Goal: Task Accomplishment & Management: Use online tool/utility

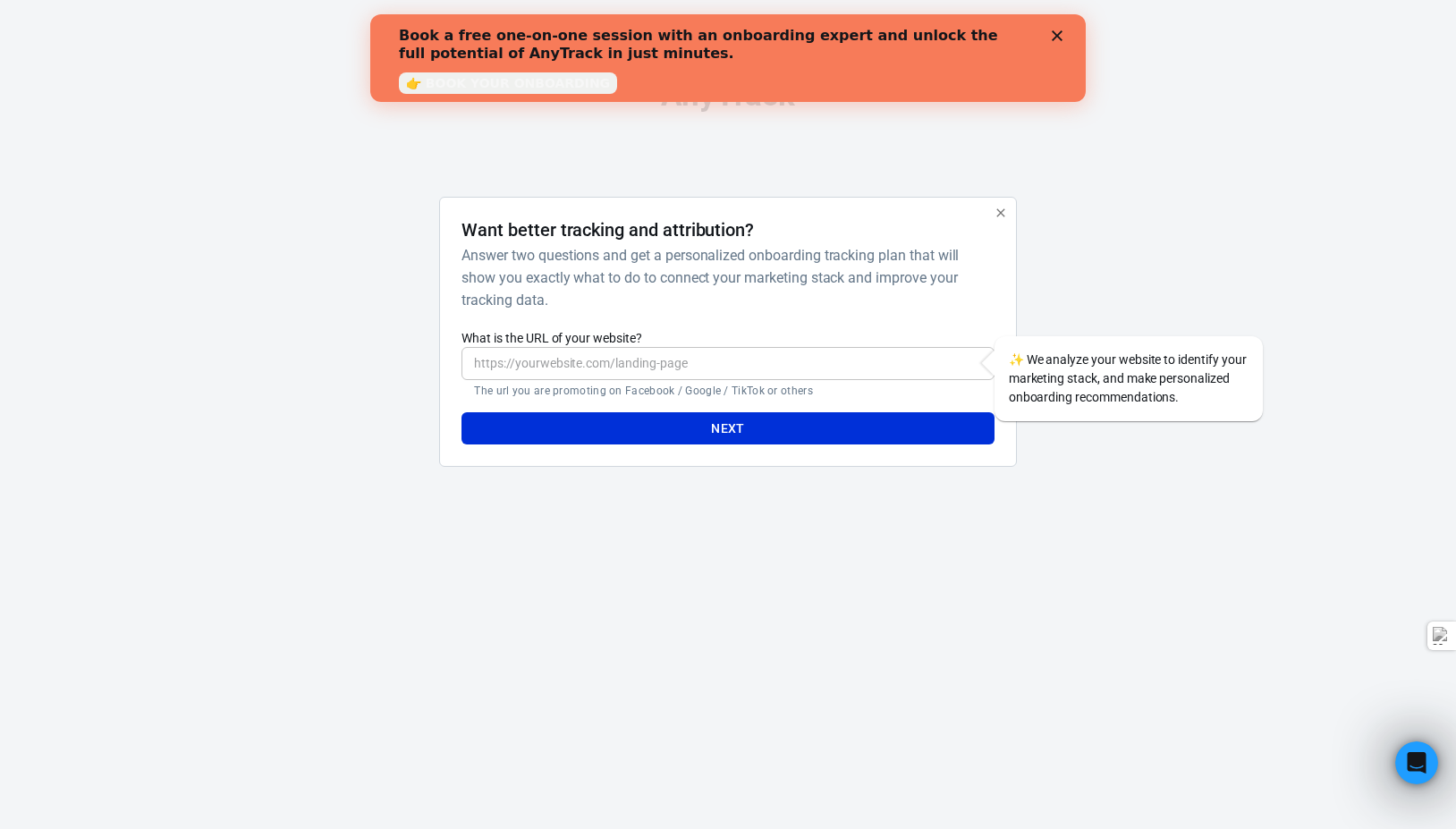
click at [612, 355] on input "What is the URL of your website?" at bounding box center [727, 363] width 532 height 33
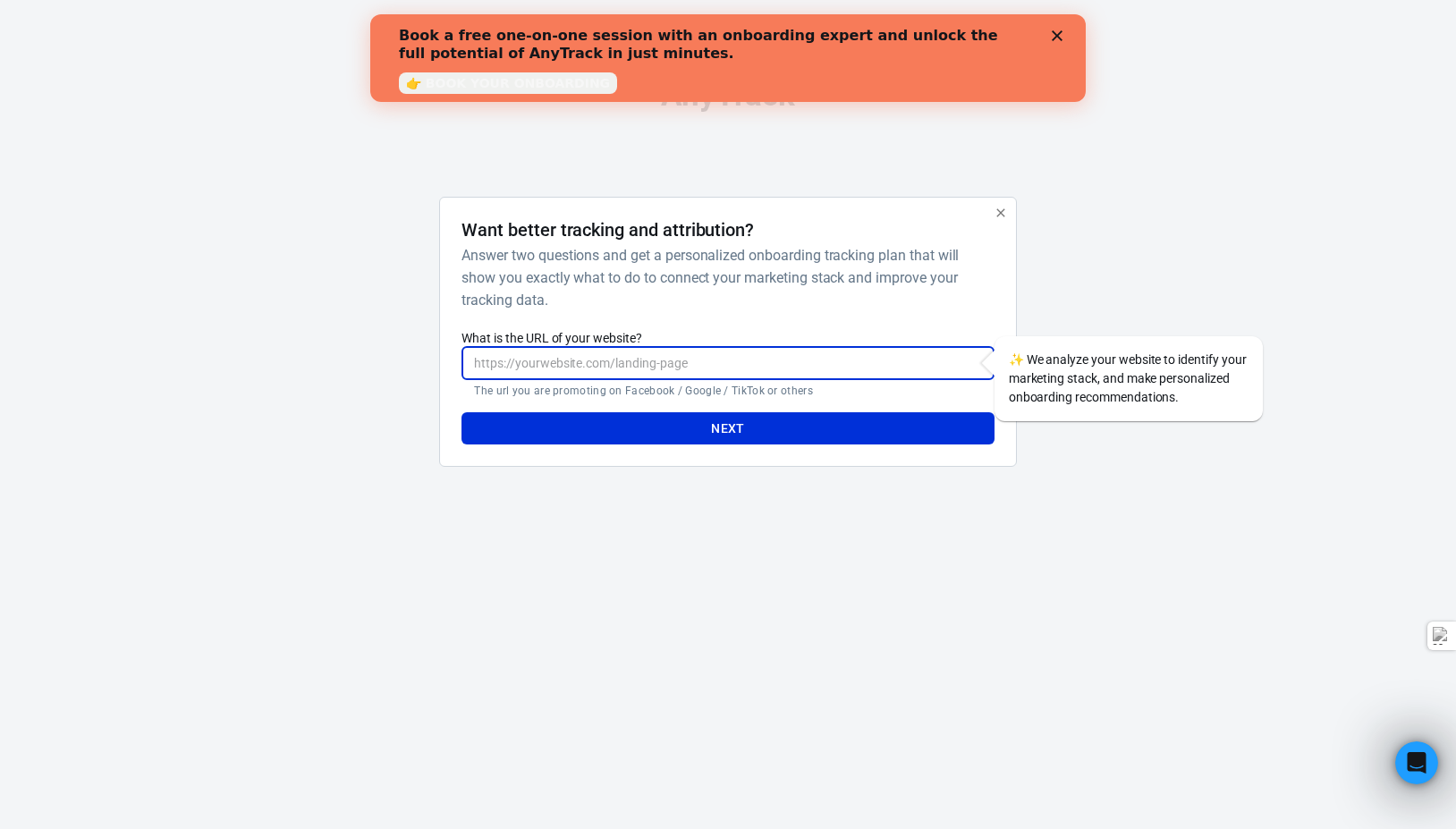
click at [1060, 33] on polygon "Close" at bounding box center [1057, 35] width 10 height 10
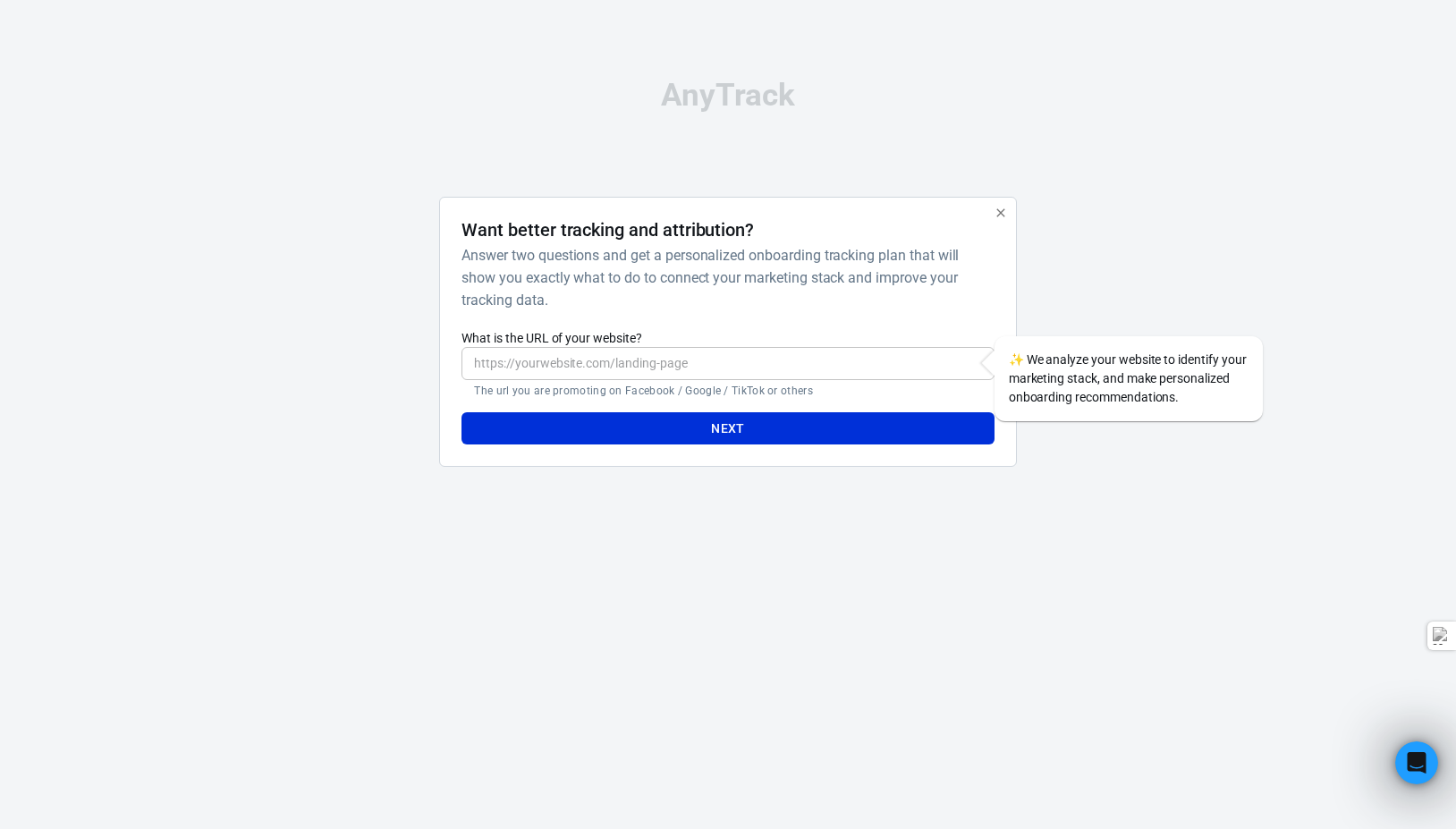
click at [600, 371] on input "What is the URL of your website?" at bounding box center [727, 363] width 532 height 33
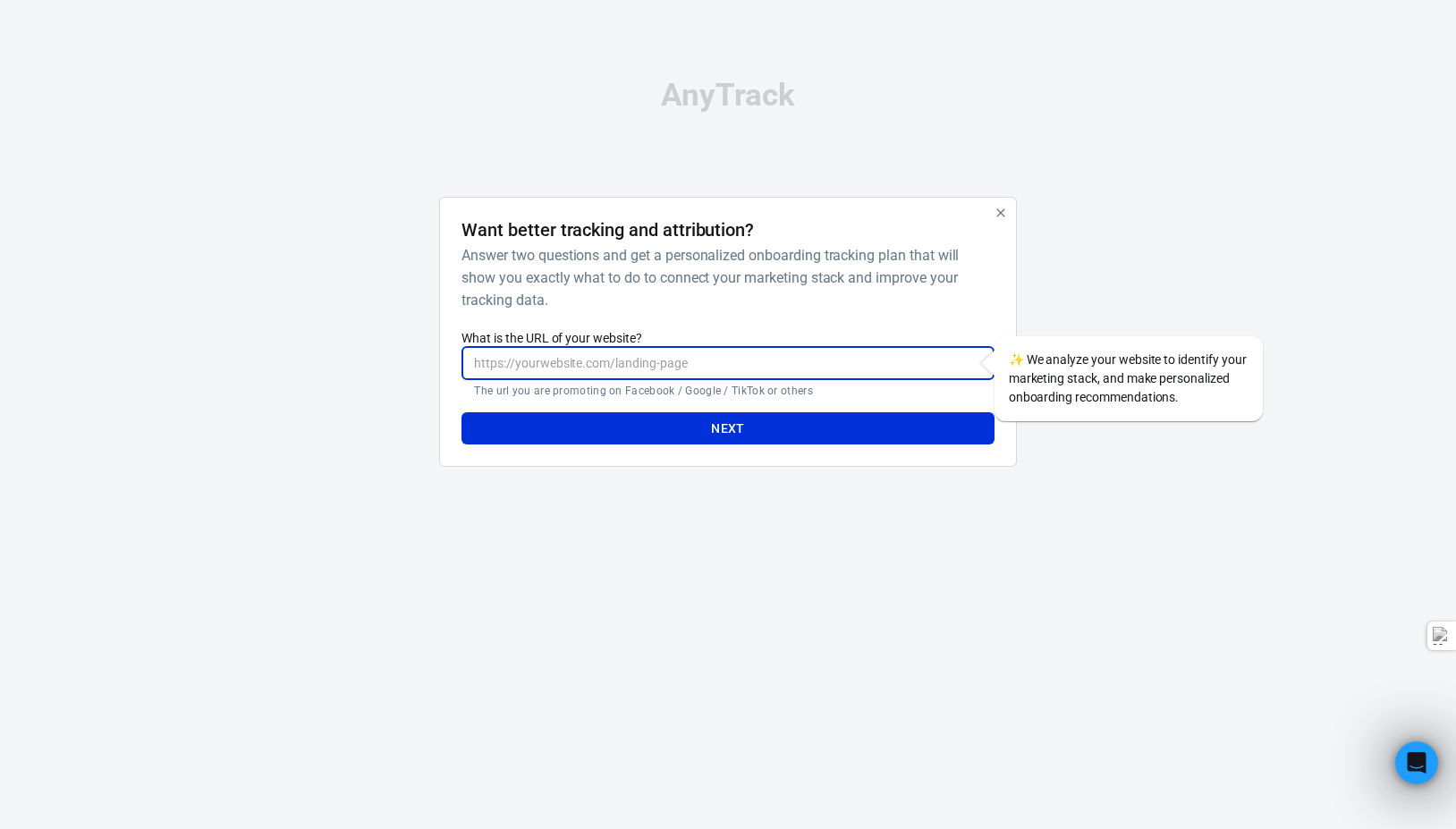
paste input "[URL][DOMAIN_NAME]"
type input "[URL][DOMAIN_NAME]"
click at [596, 430] on button "Next" at bounding box center [727, 428] width 532 height 33
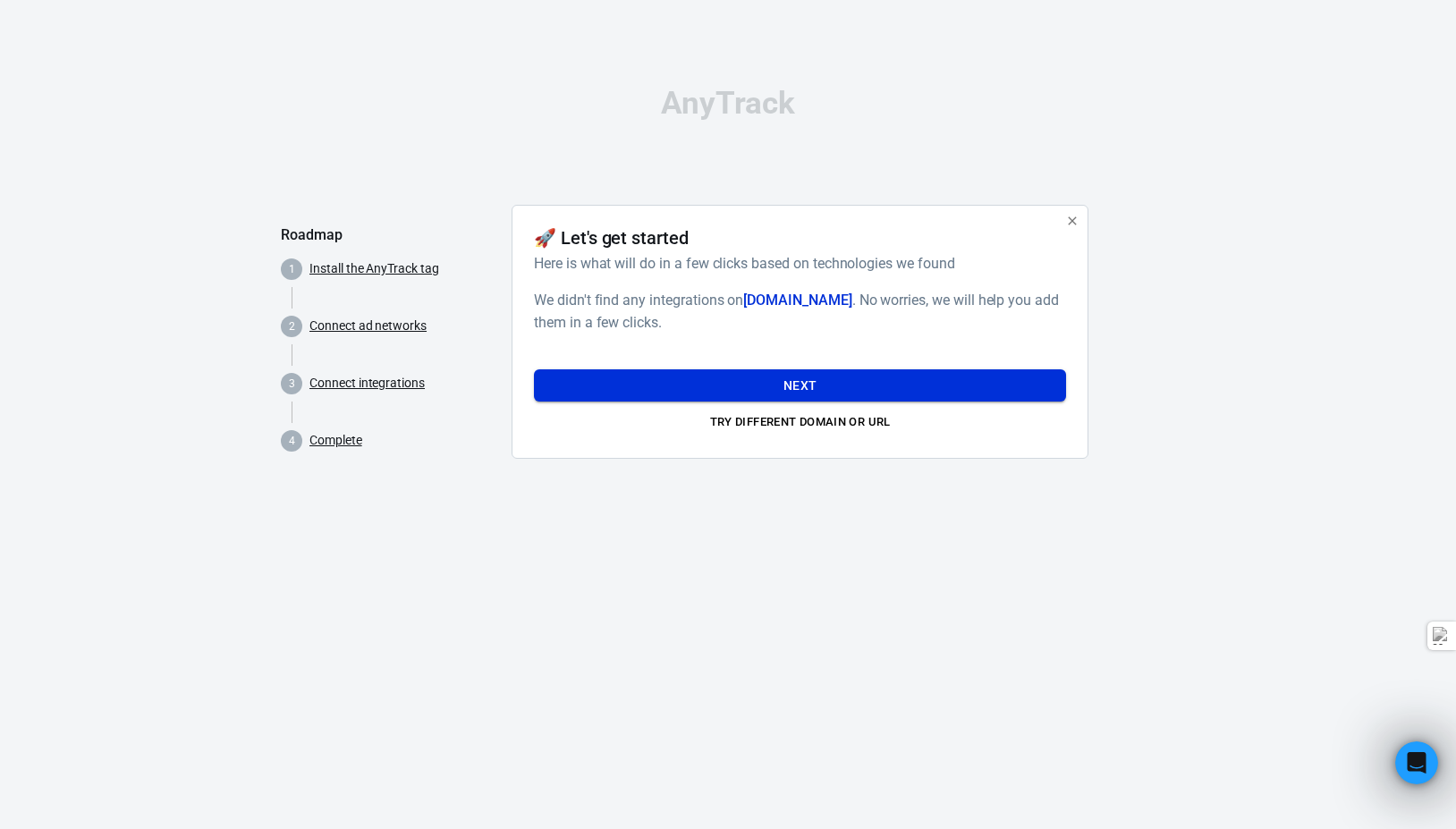
click at [764, 384] on button "Next" at bounding box center [799, 386] width 532 height 33
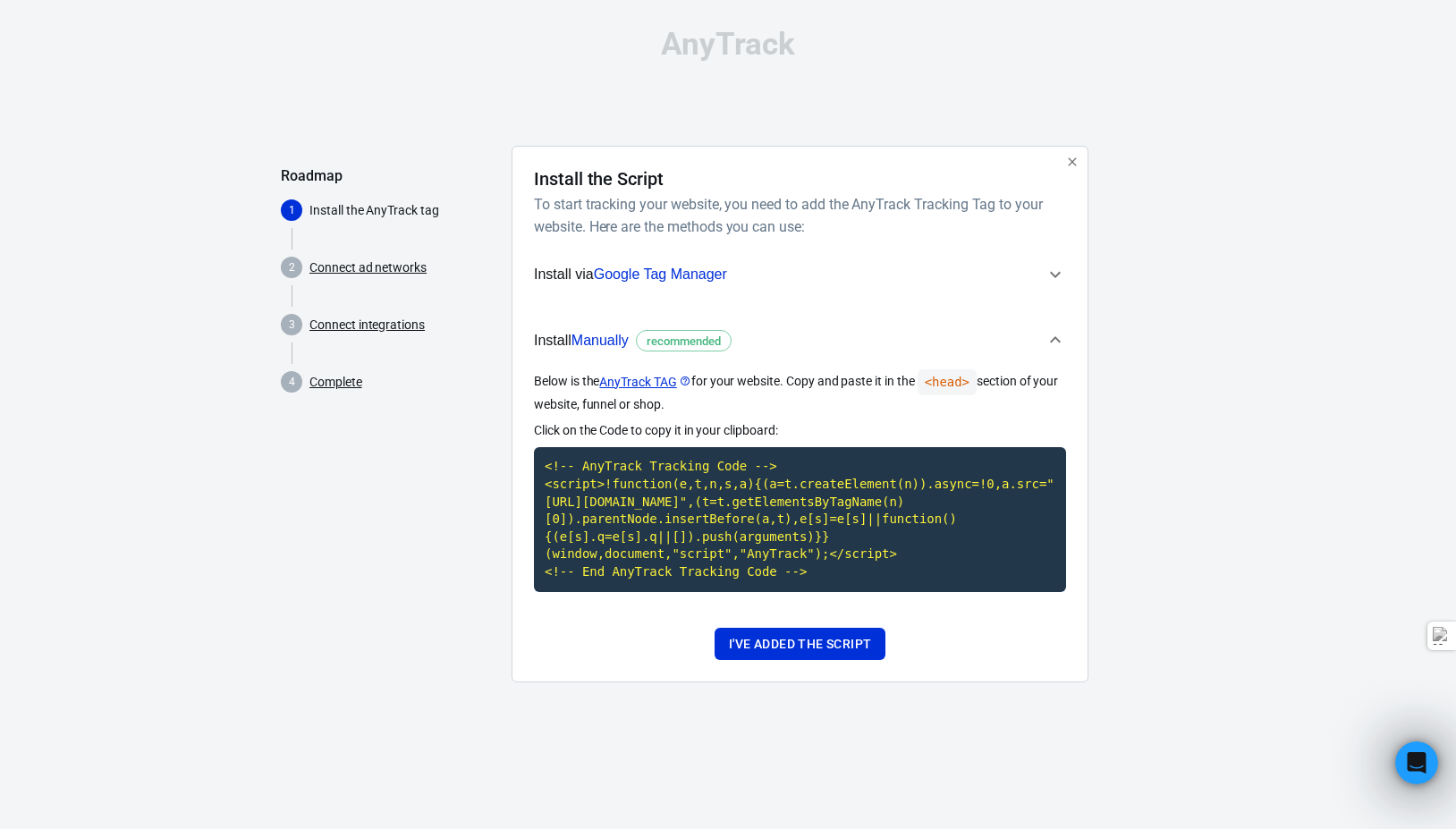
click at [794, 343] on span "Install Manually recommended" at bounding box center [789, 341] width 511 height 24
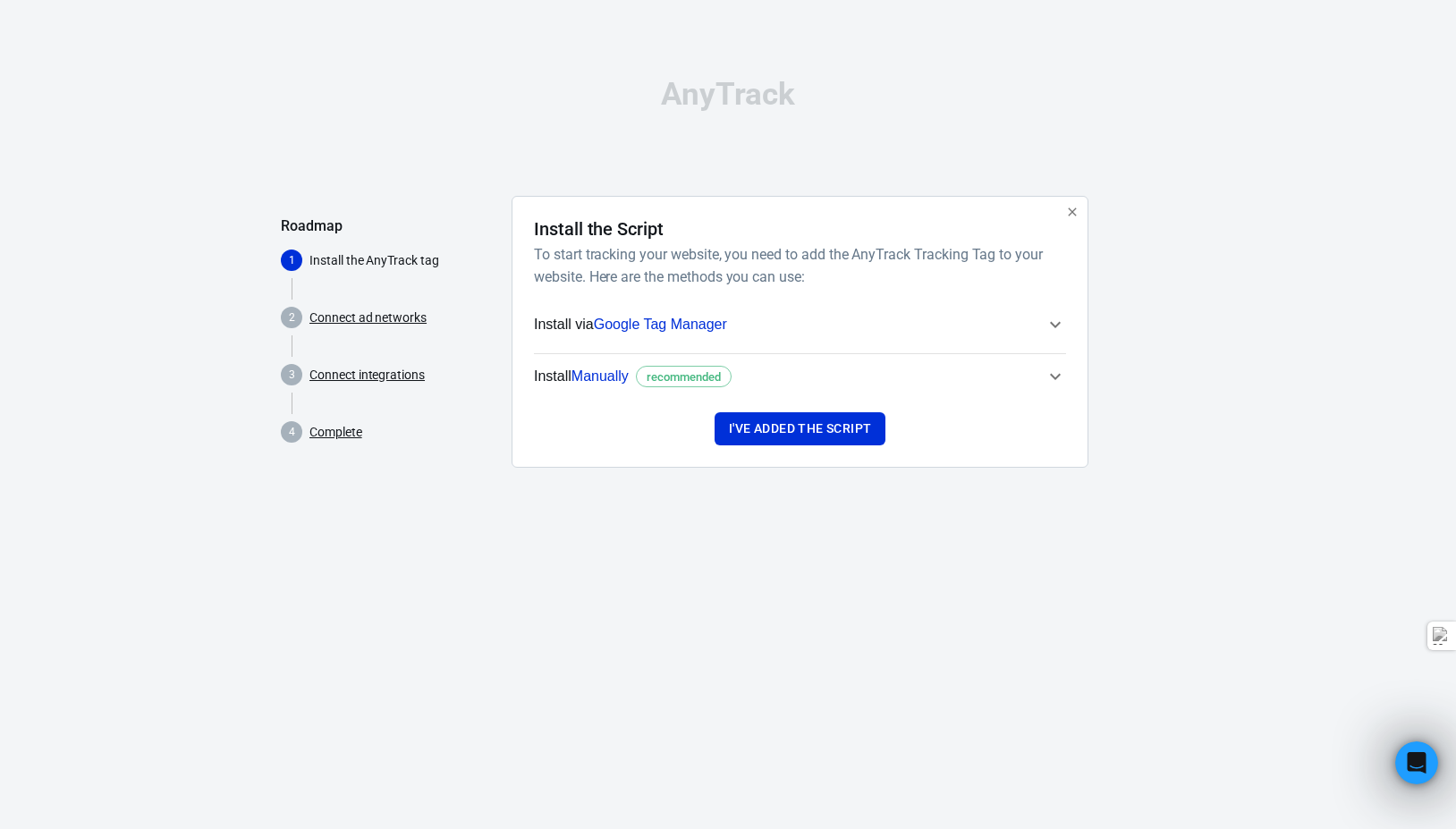
click at [776, 370] on span "Install Manually recommended" at bounding box center [789, 376] width 511 height 24
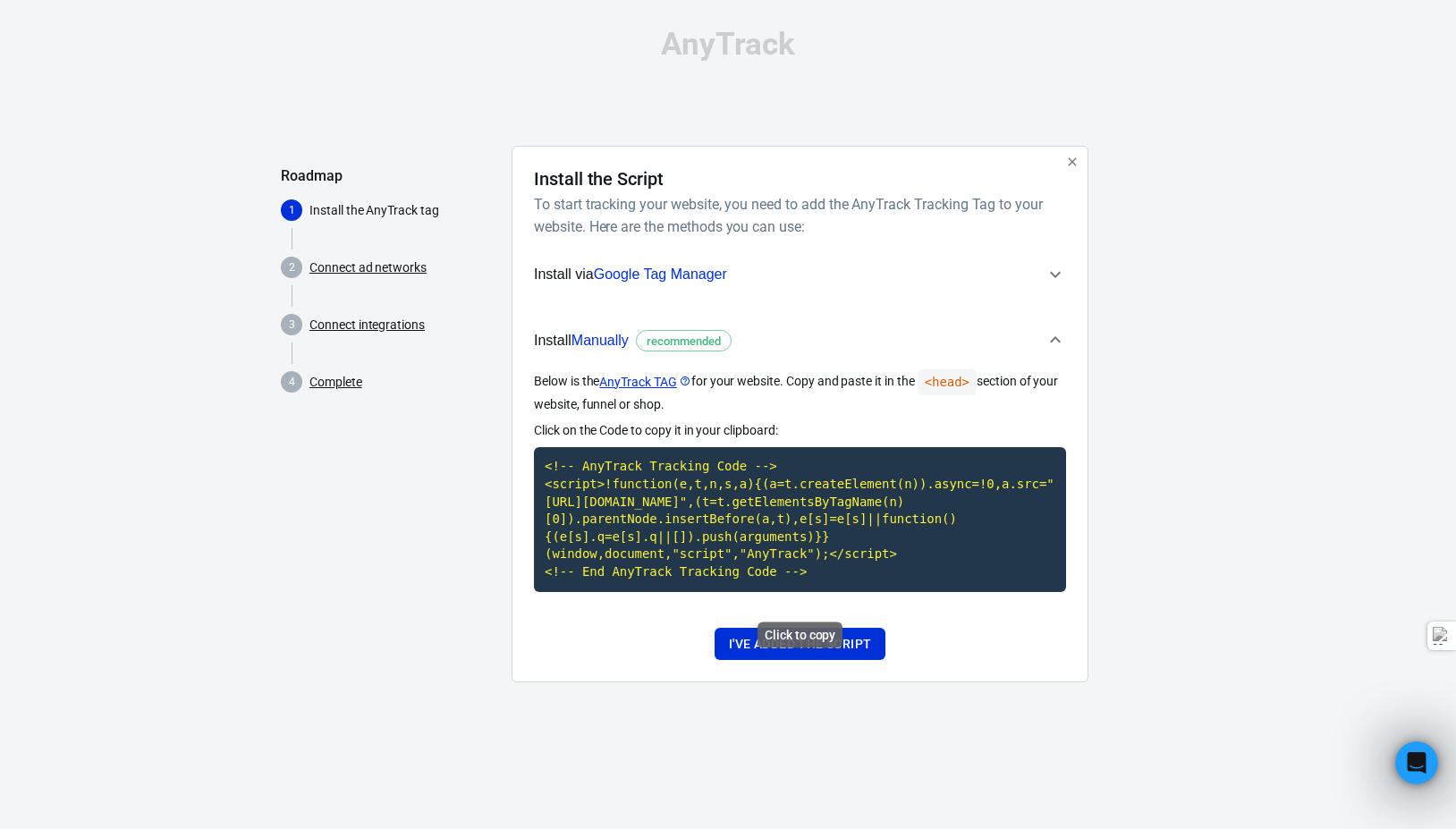
click at [727, 480] on code "<!-- AnyTrack Tracking Code --> <script>!function(e,t,n,s,a){(a=t.createElement…" at bounding box center [799, 518] width 532 height 144
drag, startPoint x: 532, startPoint y: 382, endPoint x: 695, endPoint y: 406, distance: 164.8
click at [695, 406] on div "Install the Script To start tracking your website, you need to add the AnyTrack…" at bounding box center [800, 414] width 577 height 536
copy p "Below is the AnyTrack TAG for your website. Copy and paste it in the <head> sec…"
click at [904, 514] on code "<!-- AnyTrack Tracking Code --> <script>!function(e,t,n,s,a){(a=t.createElement…" at bounding box center [799, 518] width 532 height 144
